Goal: Navigation & Orientation: Find specific page/section

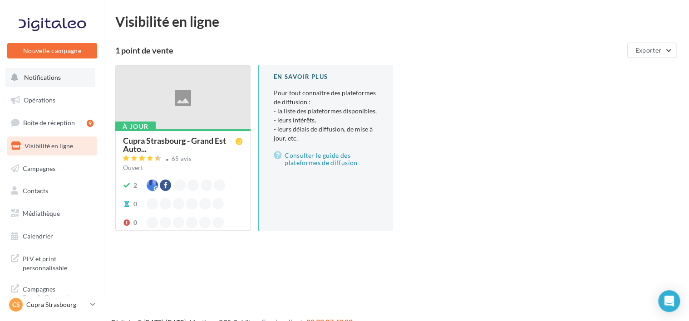
click at [57, 82] on button "Notifications" at bounding box center [50, 77] width 90 height 19
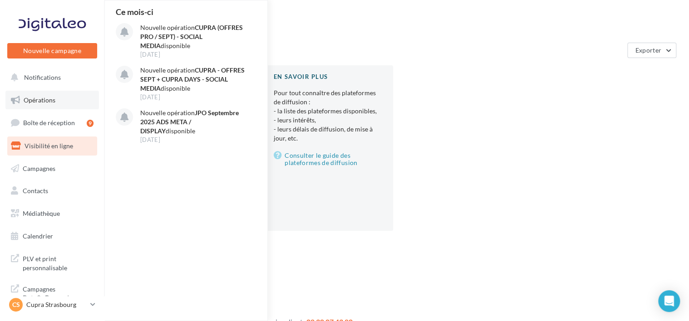
click at [49, 96] on span "Opérations" at bounding box center [40, 100] width 32 height 8
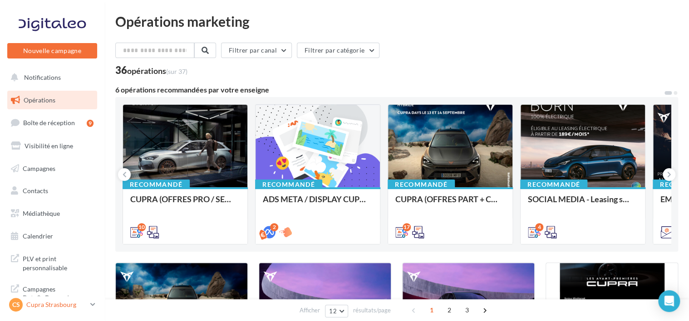
click at [82, 312] on link "CS Cupra Strasbourg cupra_strasbourg" at bounding box center [52, 304] width 90 height 17
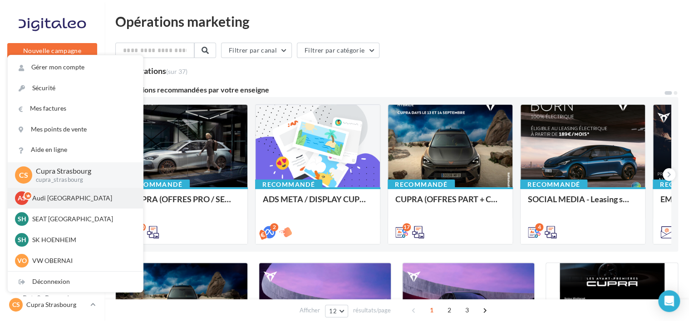
click at [67, 201] on p "Audi [GEOGRAPHIC_DATA]" at bounding box center [82, 198] width 100 height 9
